Goal: Task Accomplishment & Management: Manage account settings

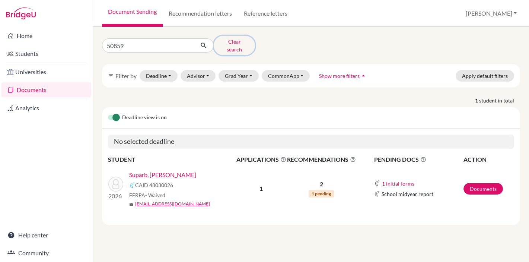
click at [236, 43] on button "Clear search" at bounding box center [234, 45] width 41 height 19
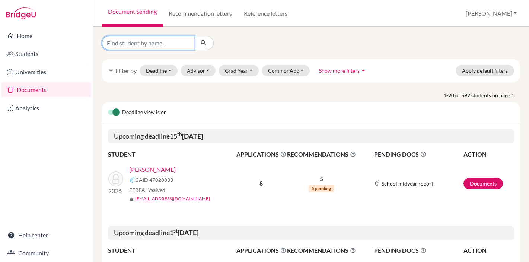
click at [140, 45] on input "Find student by name..." at bounding box center [148, 43] width 92 height 14
type input "firrdaus"
click button "submit" at bounding box center [204, 43] width 20 height 14
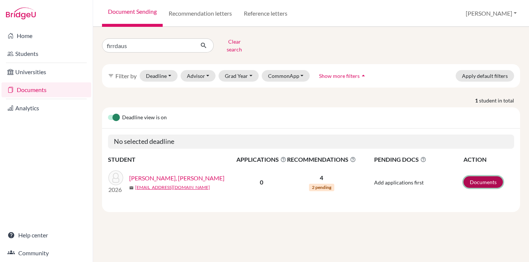
click at [476, 176] on link "Documents" at bounding box center [482, 182] width 39 height 12
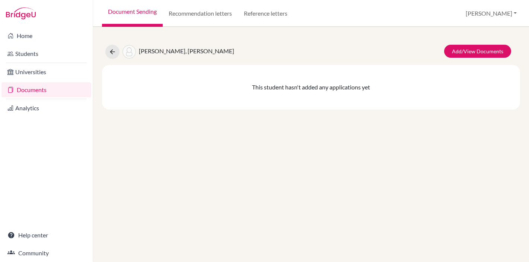
click at [468, 58] on div "Add/View Documents" at bounding box center [475, 52] width 81 height 14
click at [482, 42] on div "[PERSON_NAME], [PERSON_NAME] Add/View Documents This student hasn't added any a…" at bounding box center [311, 73] width 418 height 74
click at [482, 51] on link "Add/View Documents" at bounding box center [477, 51] width 67 height 13
